Goal: Information Seeking & Learning: Check status

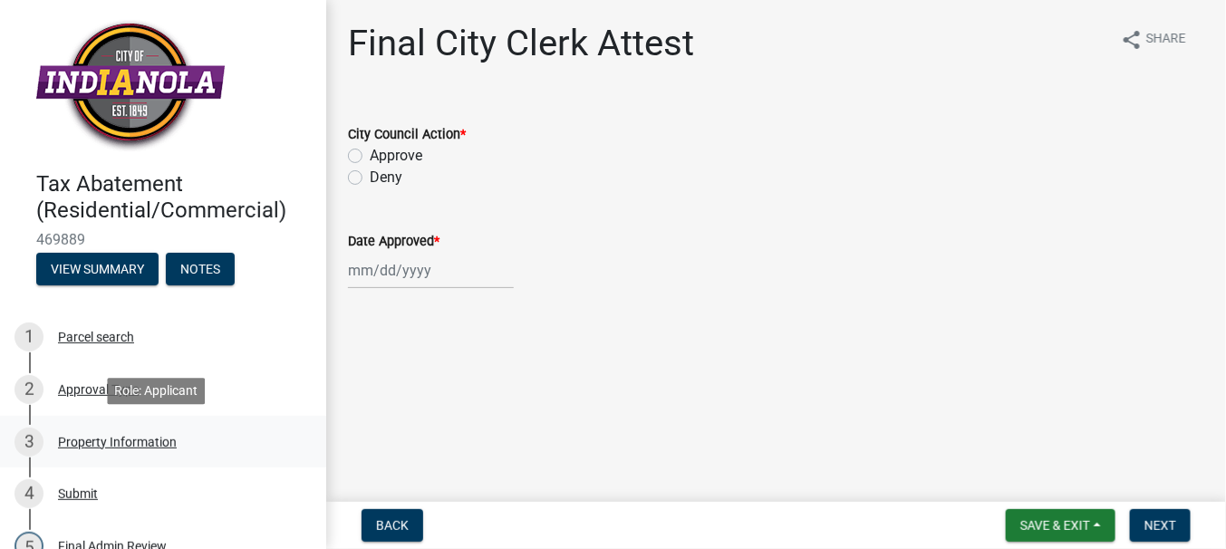
click at [105, 443] on div "Property Information" at bounding box center [117, 442] width 119 height 13
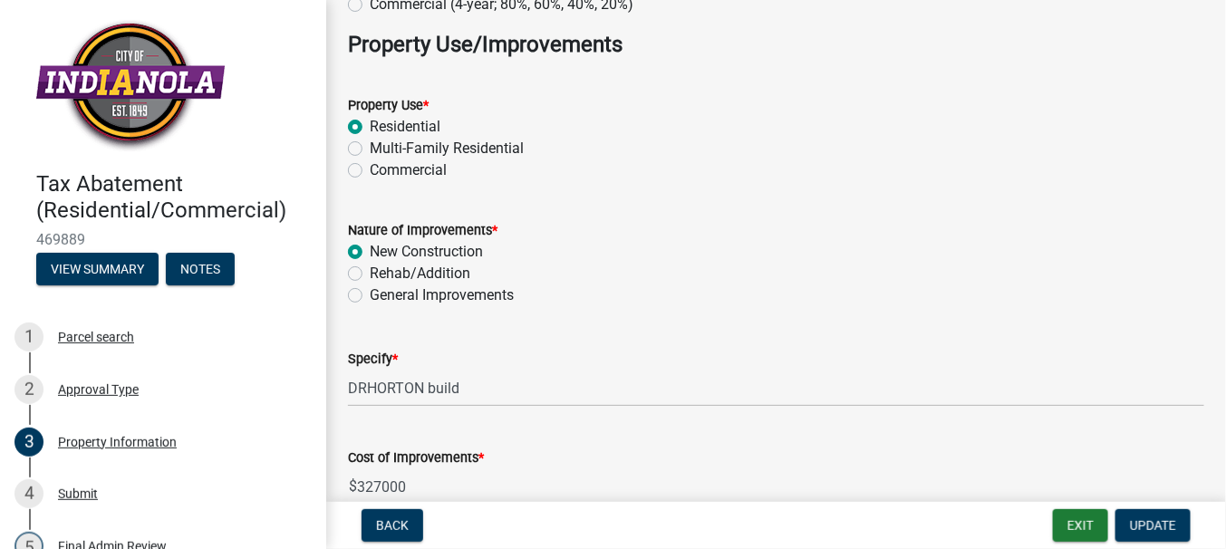
scroll to position [362, 0]
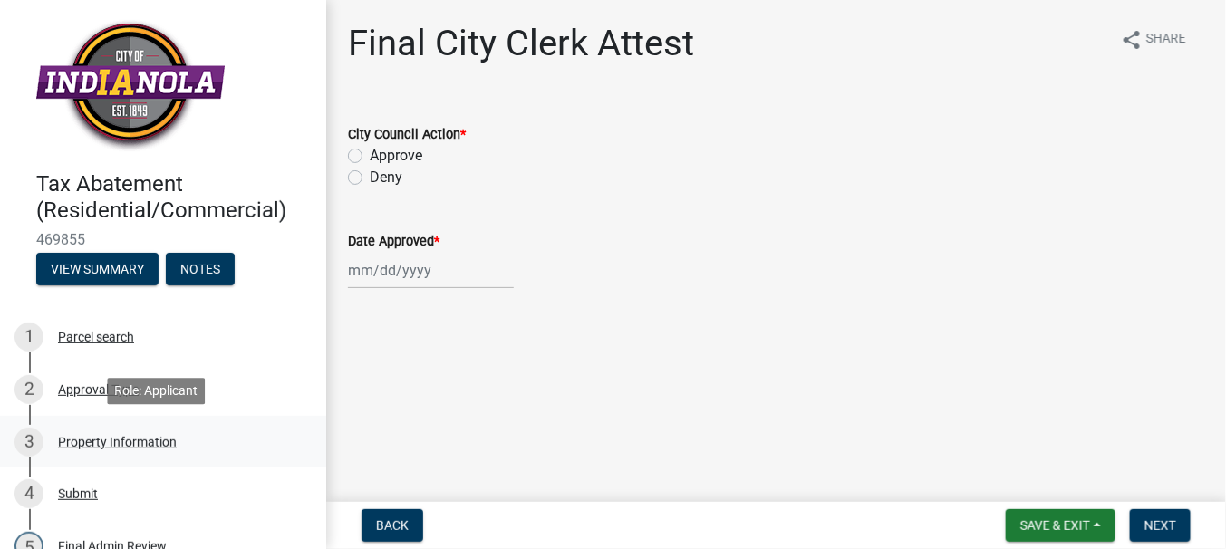
click at [118, 442] on div "Property Information" at bounding box center [117, 442] width 119 height 13
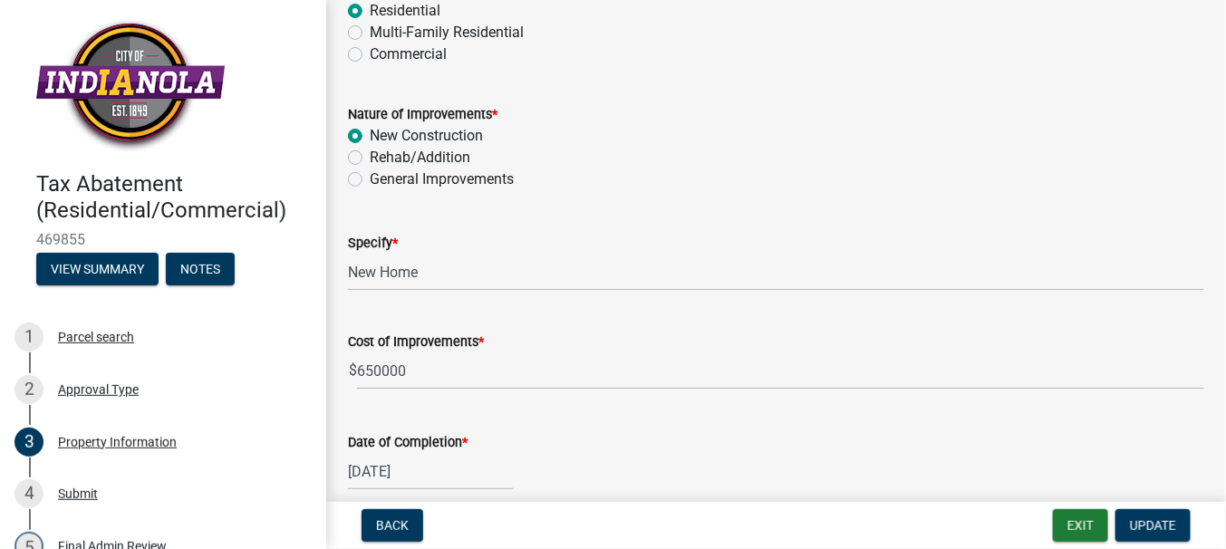
scroll to position [453, 0]
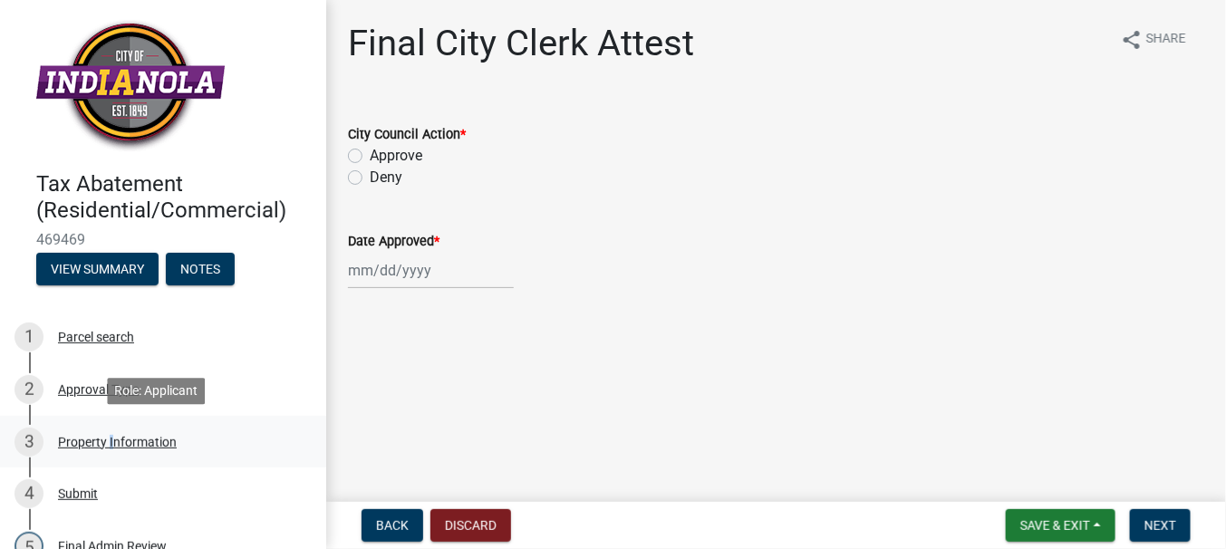
click at [108, 436] on div "Property Information" at bounding box center [117, 442] width 119 height 13
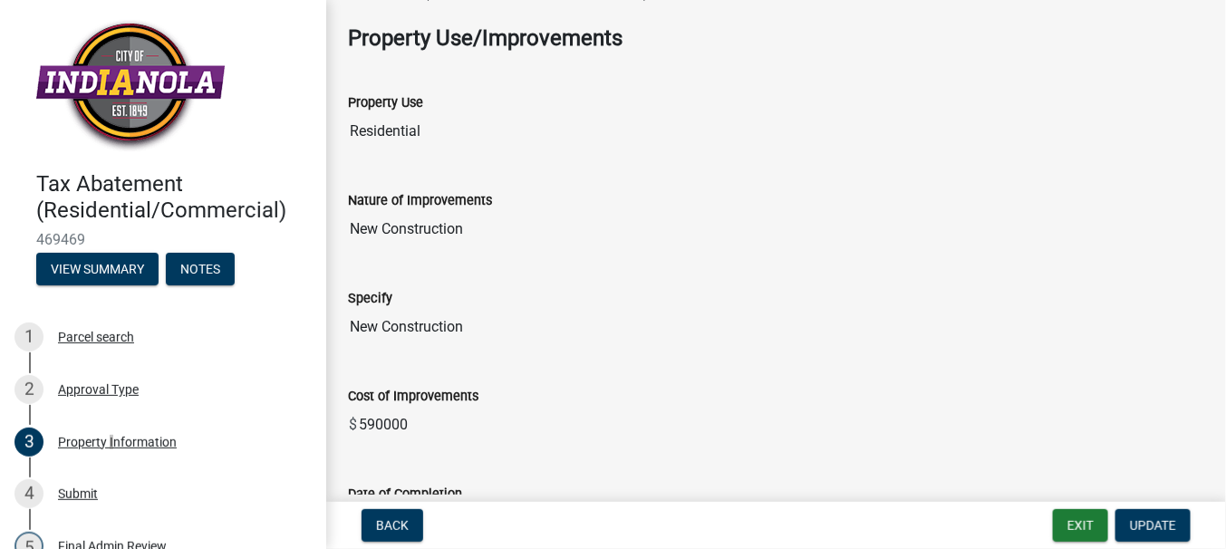
scroll to position [181, 0]
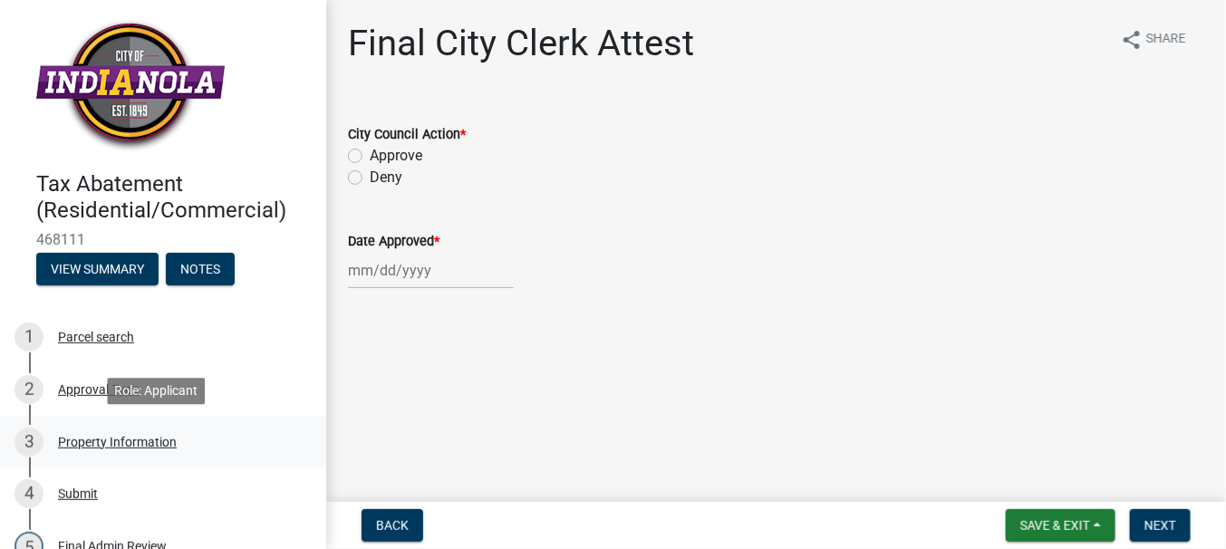
click at [113, 440] on div "Property Information" at bounding box center [117, 442] width 119 height 13
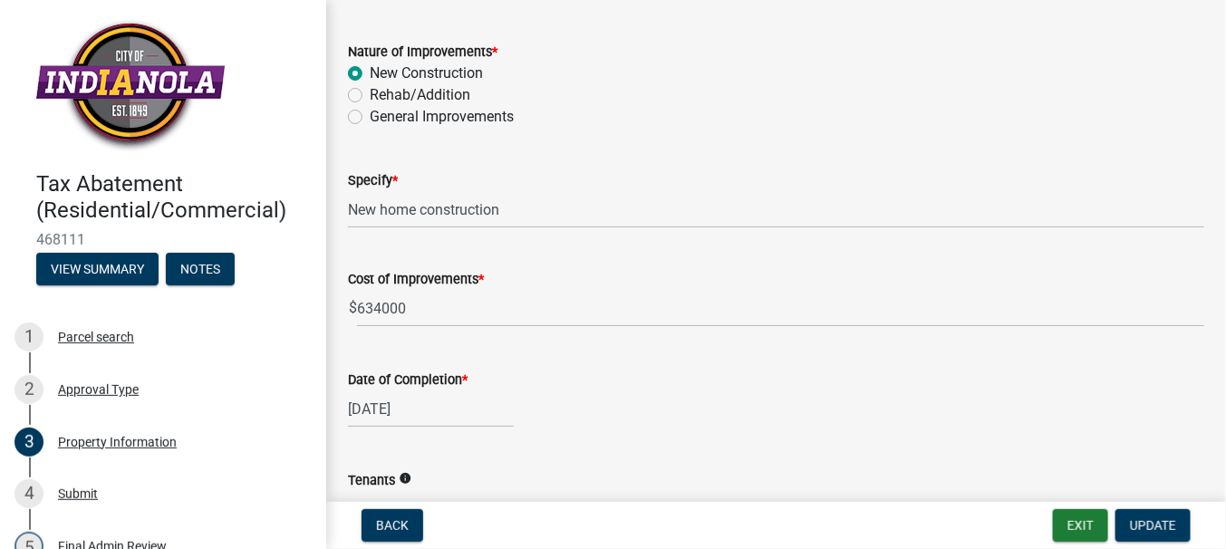
scroll to position [453, 0]
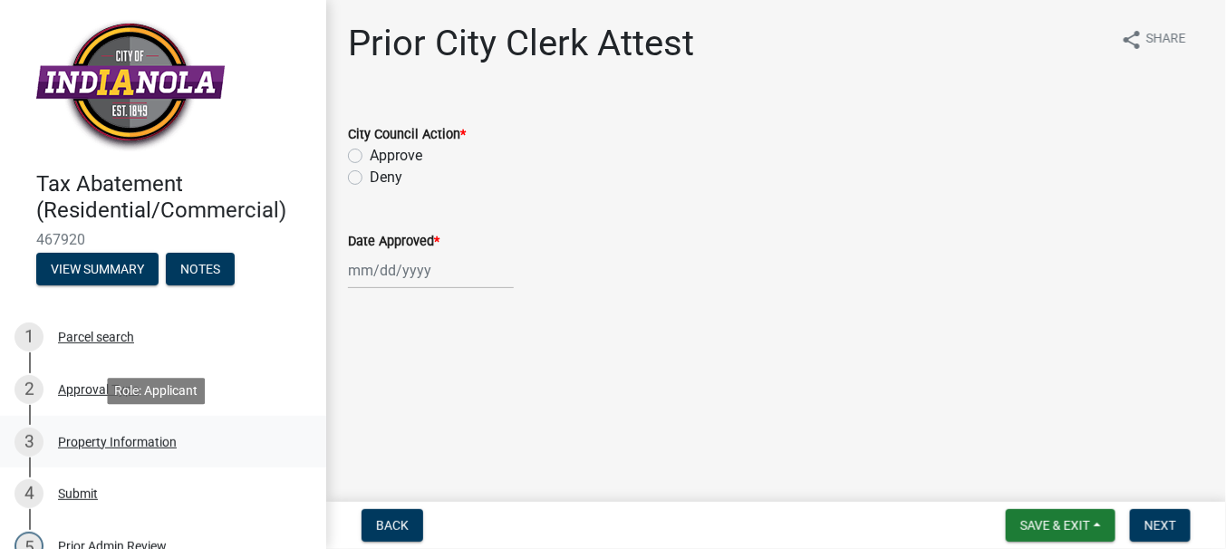
click at [142, 436] on div "Property Information" at bounding box center [117, 442] width 119 height 13
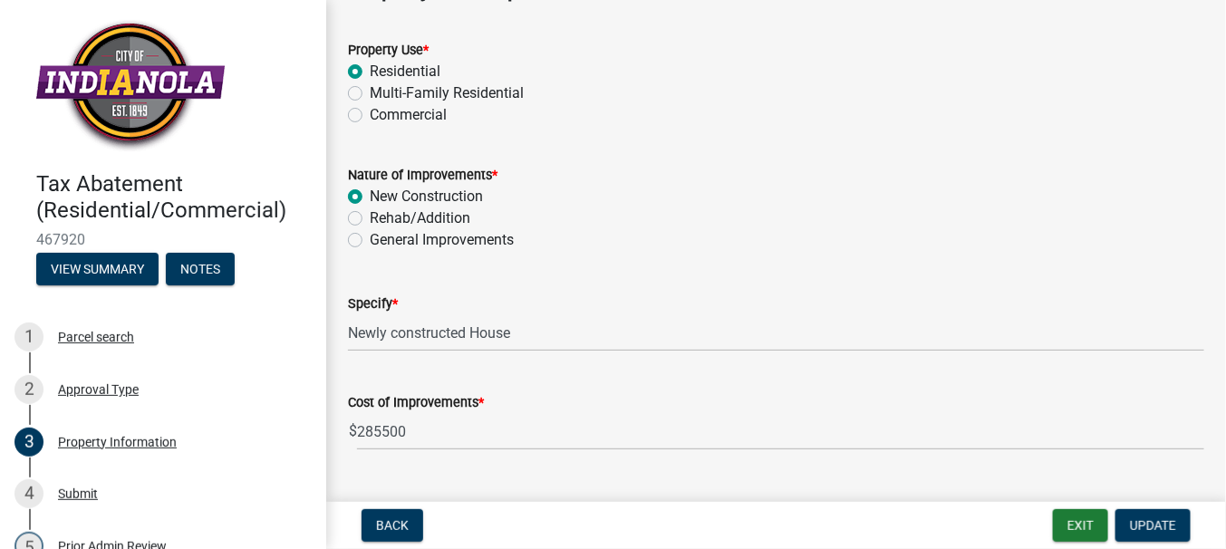
scroll to position [453, 0]
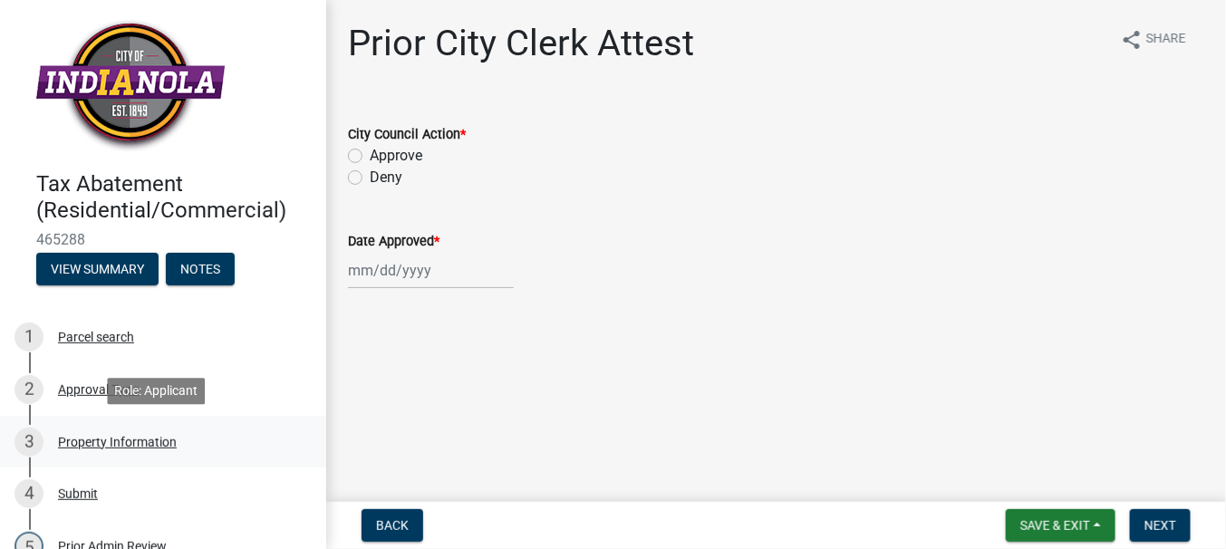
click at [111, 436] on div "Property Information" at bounding box center [117, 442] width 119 height 13
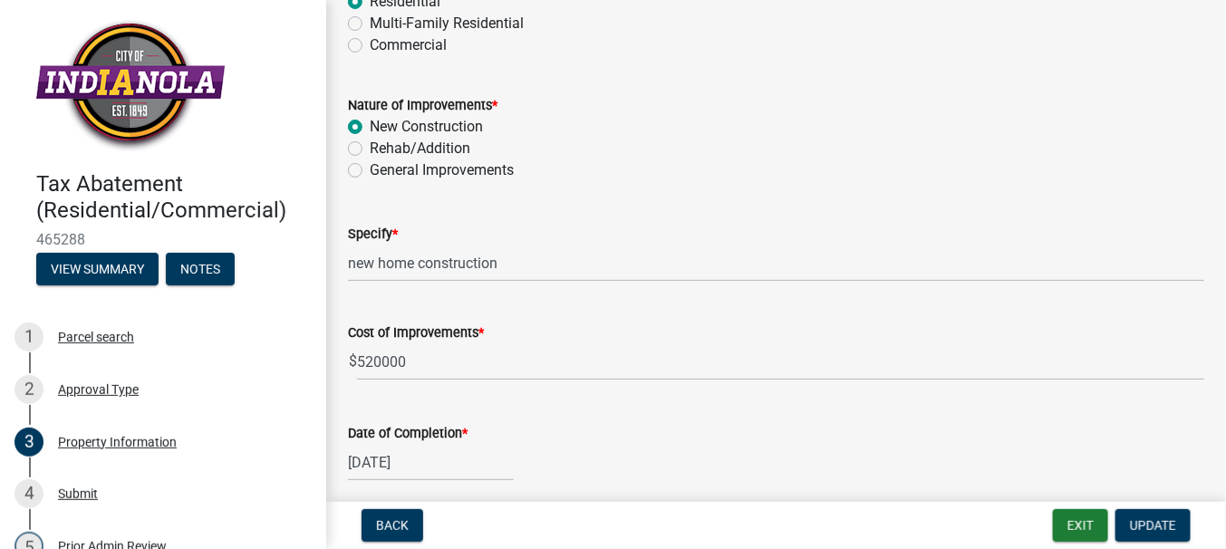
scroll to position [453, 0]
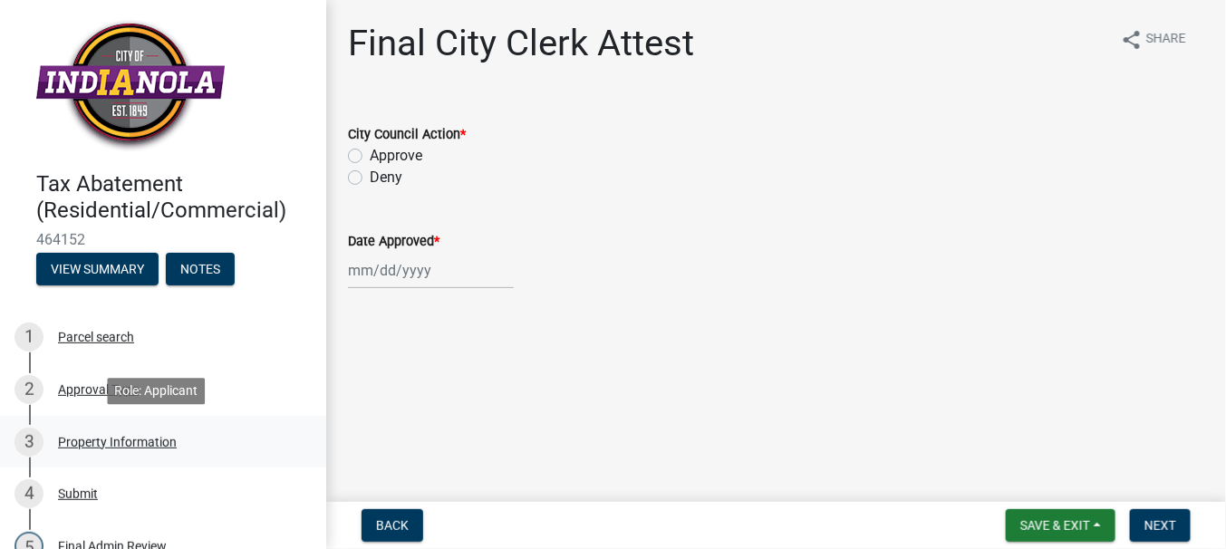
click at [122, 437] on div "Property Information" at bounding box center [117, 442] width 119 height 13
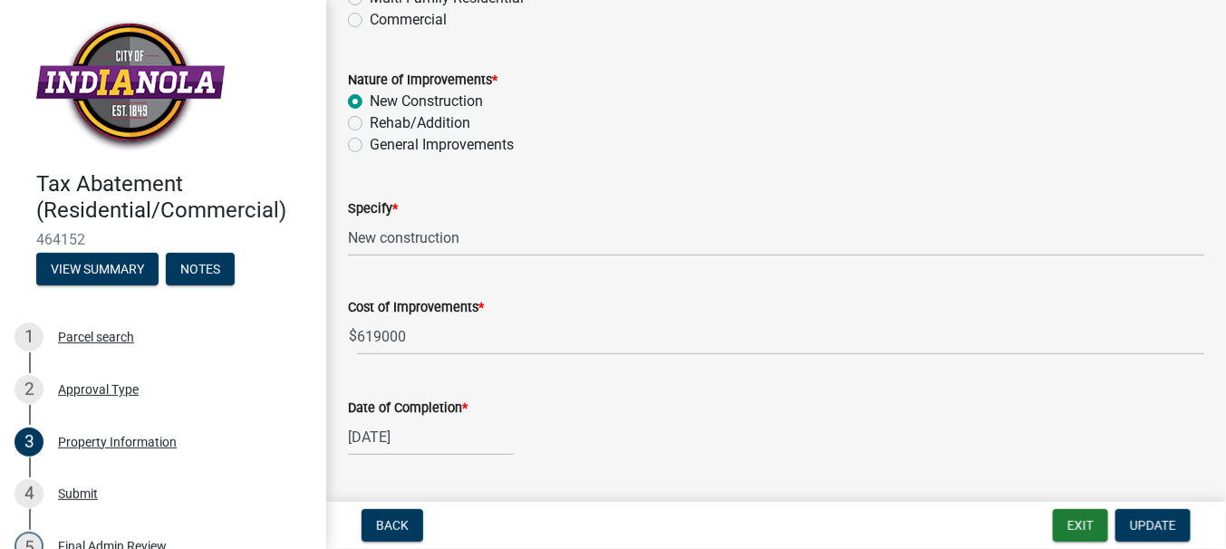
scroll to position [453, 0]
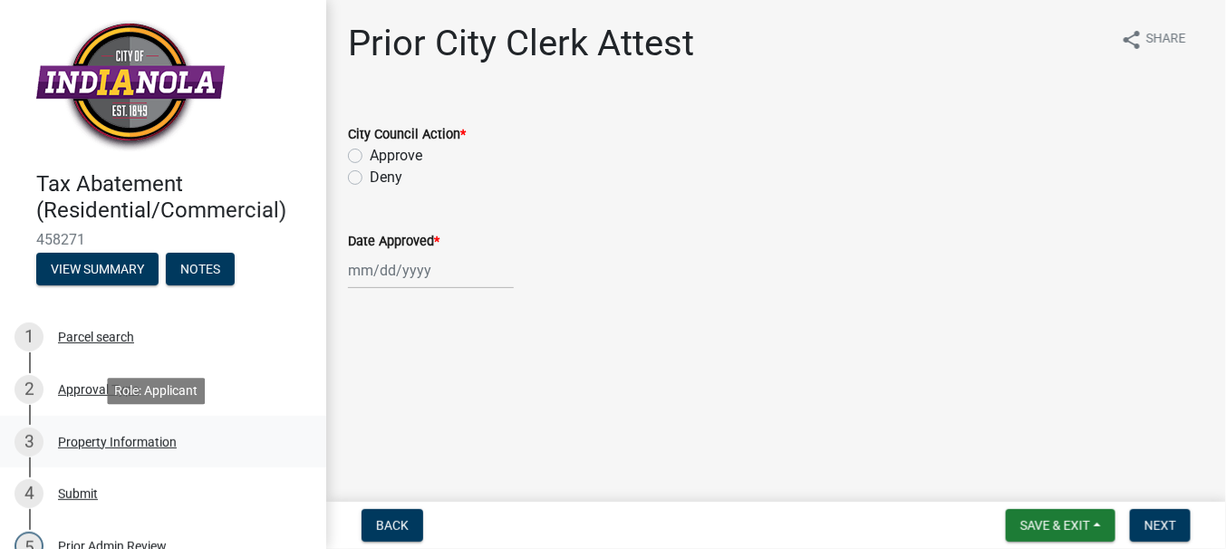
click at [103, 446] on div "Property Information" at bounding box center [117, 442] width 119 height 13
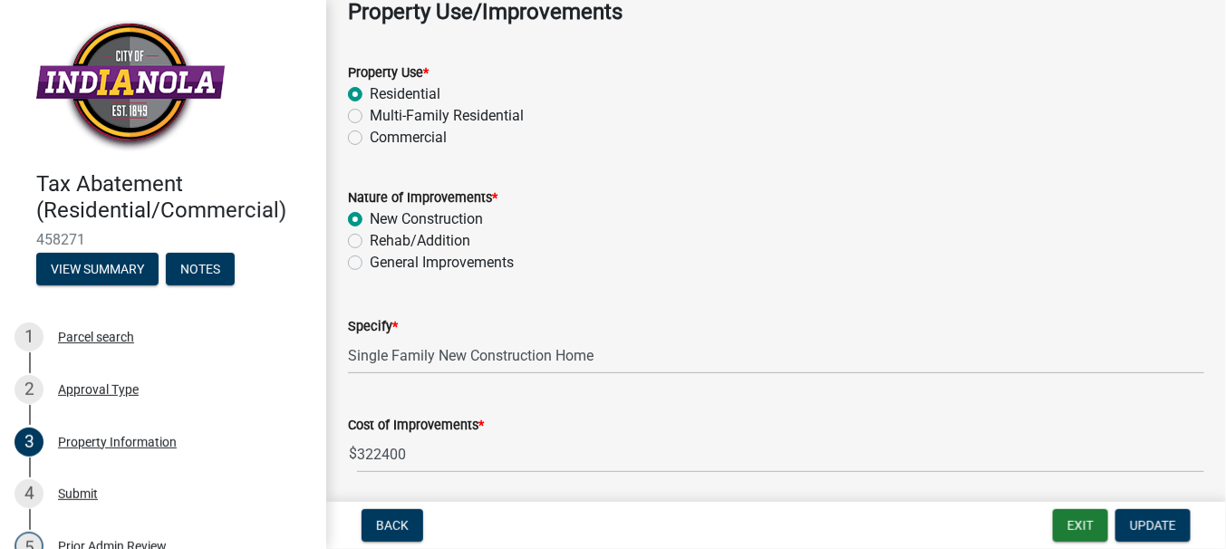
scroll to position [453, 0]
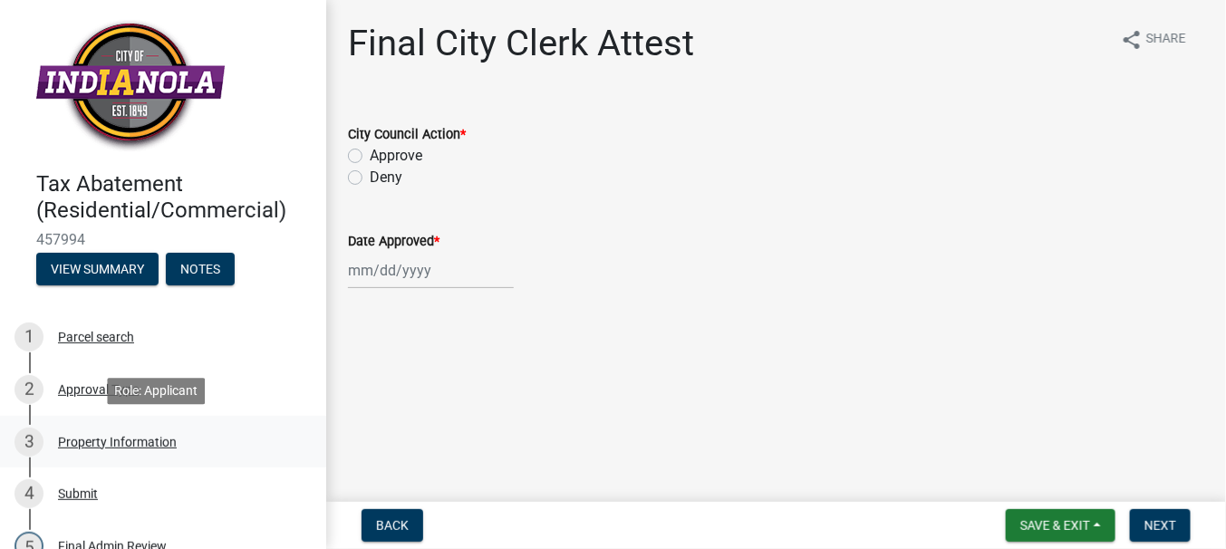
click at [122, 430] on div "3 Property Information" at bounding box center [155, 442] width 283 height 29
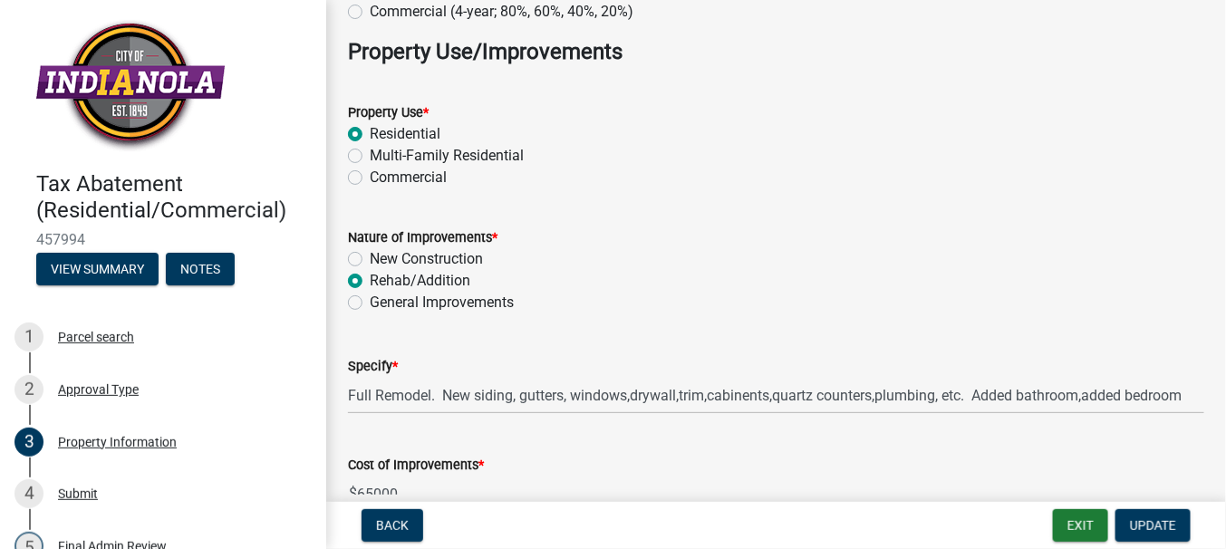
scroll to position [272, 0]
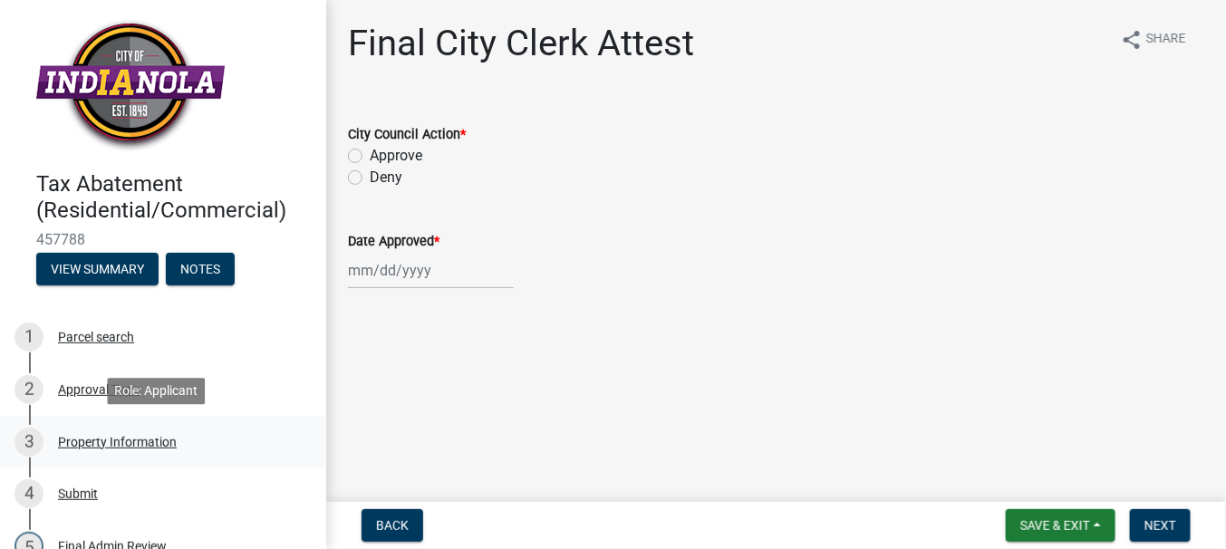
click at [136, 436] on div "Property Information" at bounding box center [117, 442] width 119 height 13
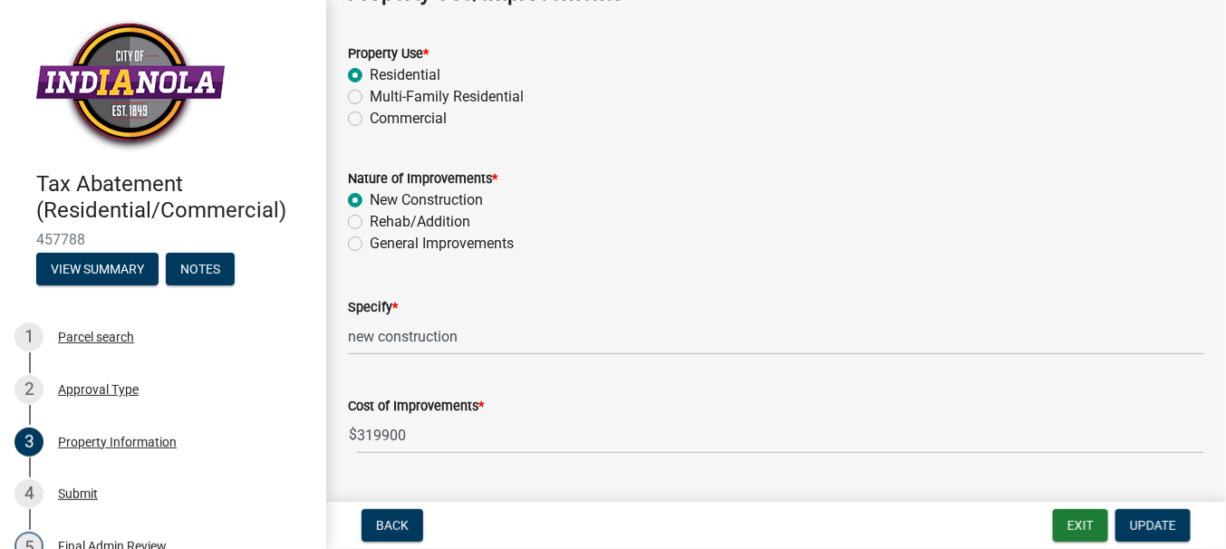
scroll to position [362, 0]
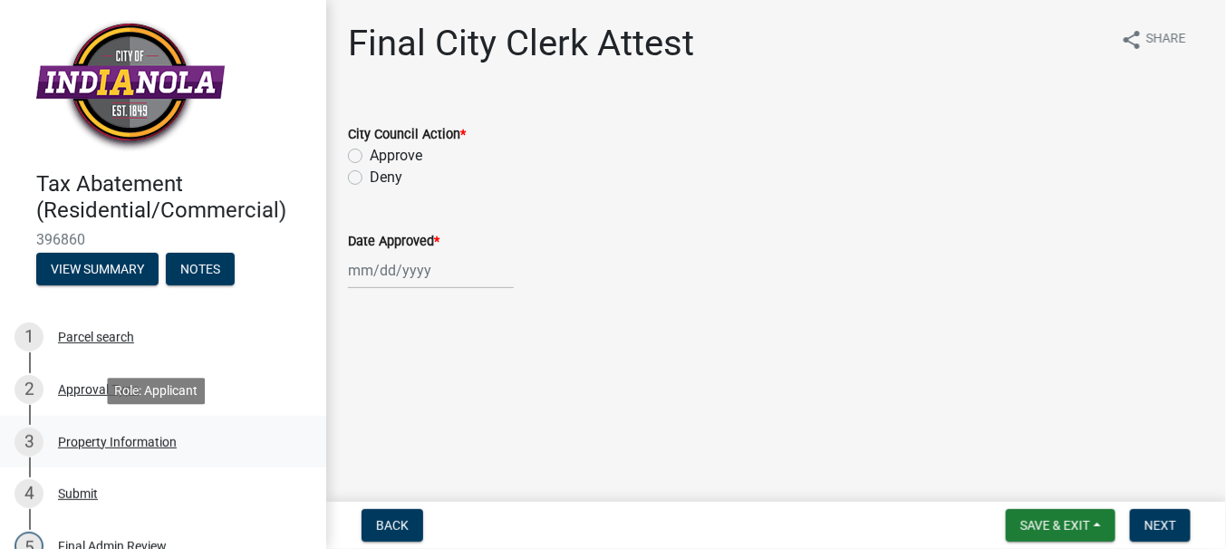
click at [145, 437] on div "Property Information" at bounding box center [117, 442] width 119 height 13
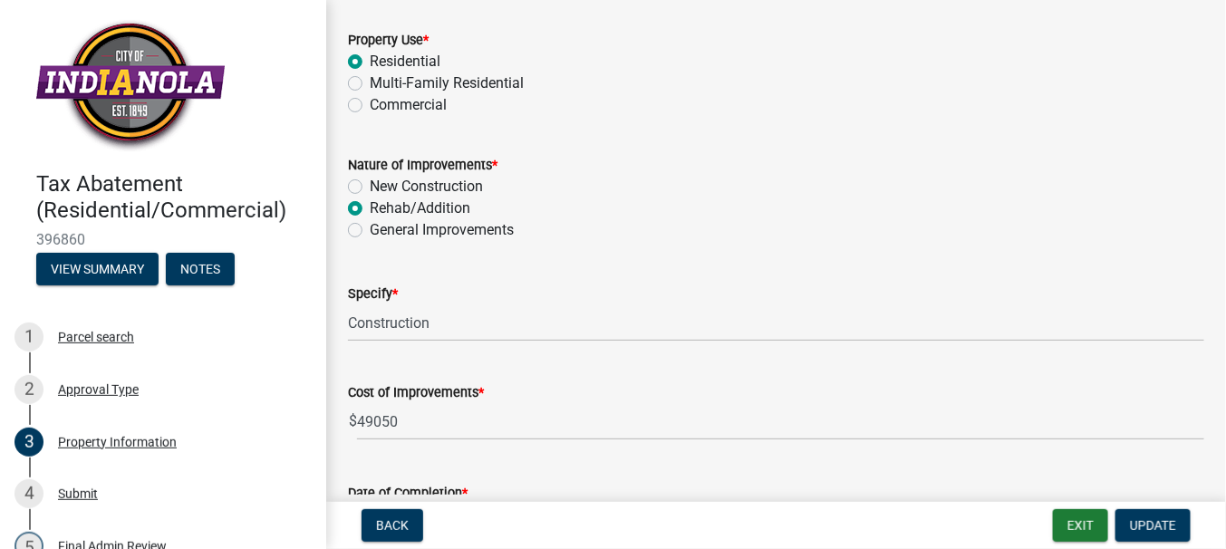
scroll to position [362, 0]
